Goal: Task Accomplishment & Management: Manage account settings

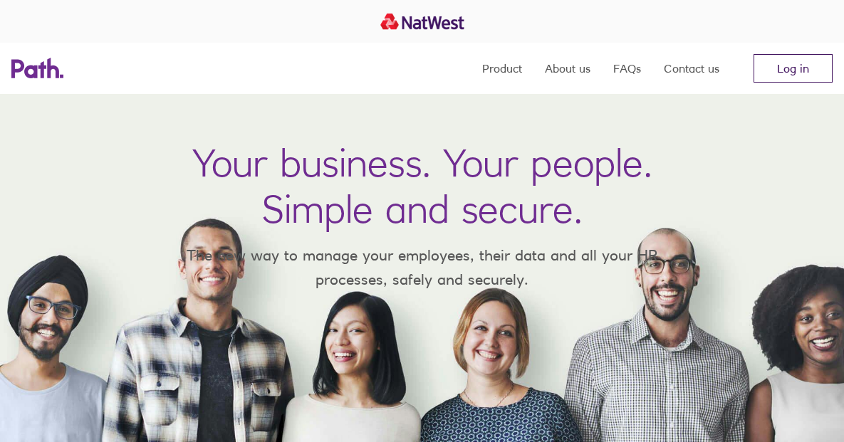
click at [771, 71] on link "Log in" at bounding box center [793, 68] width 79 height 28
click at [798, 78] on link "Log in" at bounding box center [793, 68] width 79 height 28
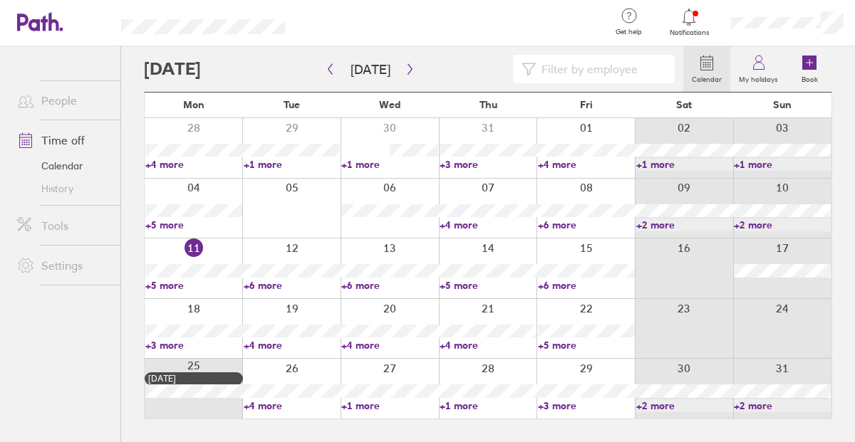
click at [55, 145] on link "Time off" at bounding box center [63, 140] width 115 height 28
click at [405, 71] on icon "button" at bounding box center [410, 68] width 11 height 11
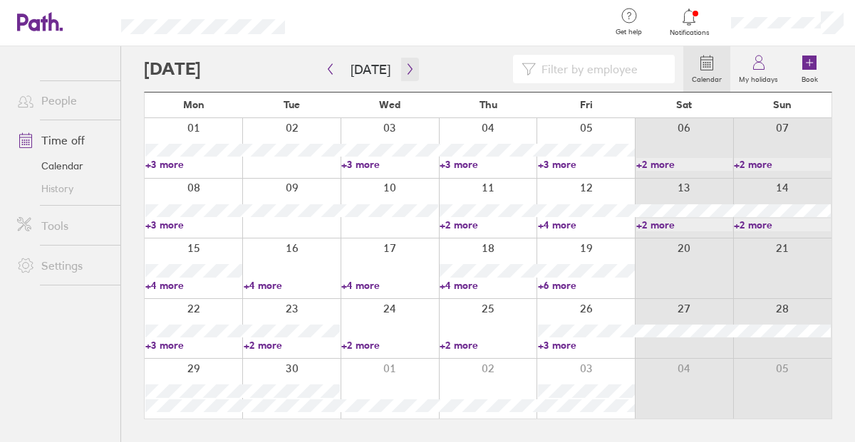
click at [405, 71] on icon "button" at bounding box center [410, 68] width 11 height 11
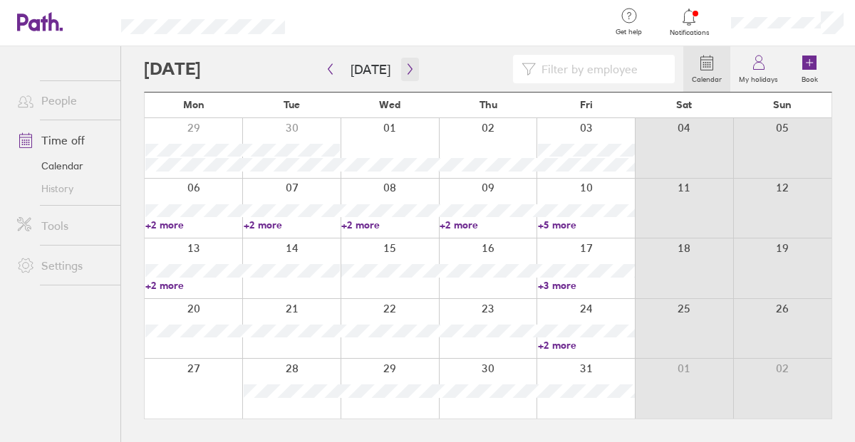
click at [405, 71] on icon "button" at bounding box center [410, 68] width 11 height 11
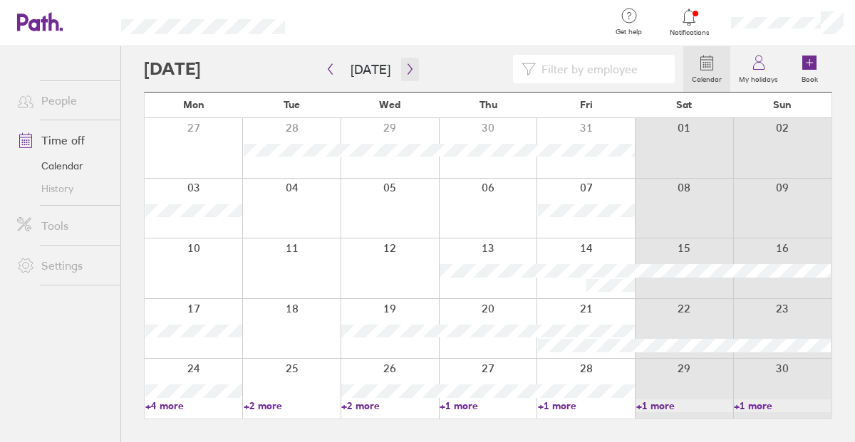
click at [405, 71] on icon "button" at bounding box center [410, 68] width 11 height 11
